Goal: Transaction & Acquisition: Purchase product/service

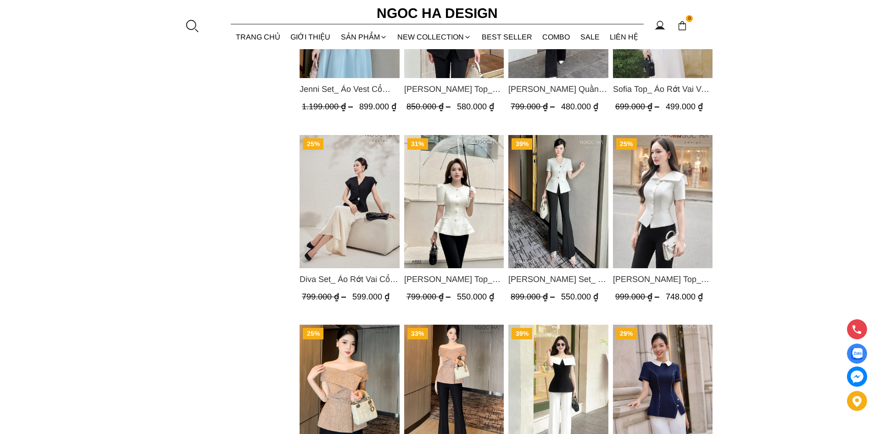
scroll to position [721, 0]
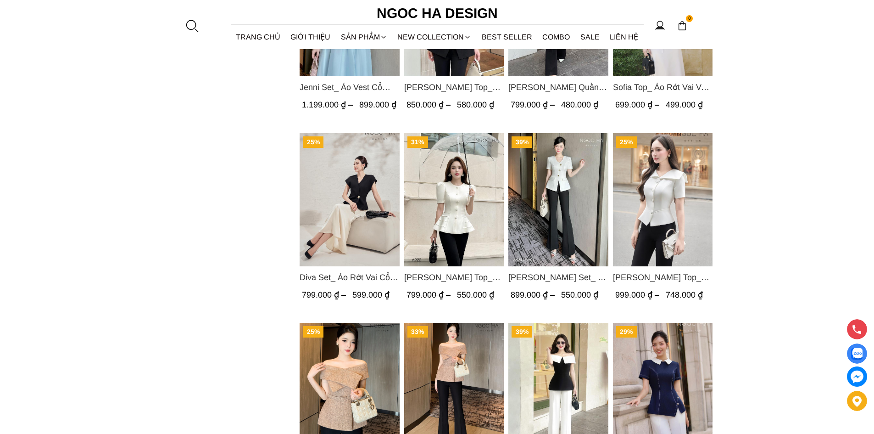
click at [461, 180] on img "Product image - Ellie Top_ Áo Cổ Tròn Tùng May Gân Nổi Màu Kem A922" at bounding box center [454, 199] width 100 height 133
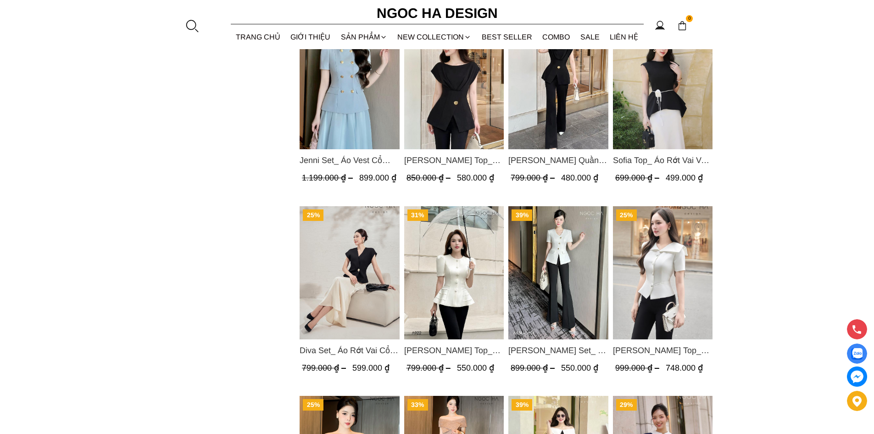
scroll to position [653, 0]
